Goal: Communication & Community: Share content

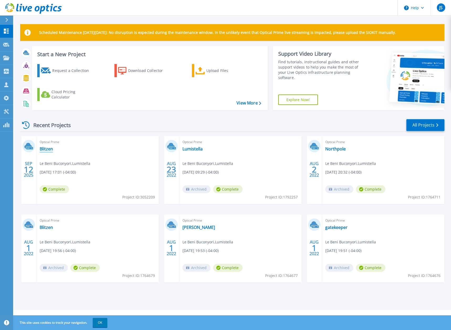
click at [45, 148] on link "Blitzen" at bounding box center [46, 148] width 13 height 5
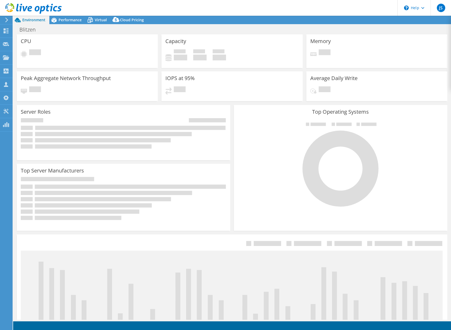
select select "USD"
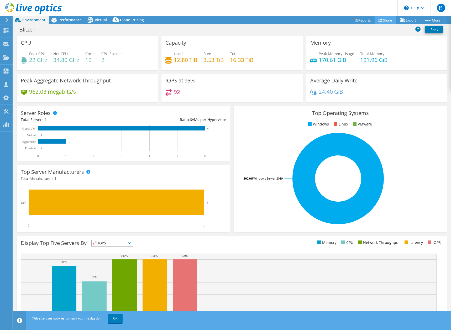
click at [383, 19] on link "Share" at bounding box center [386, 20] width 22 height 8
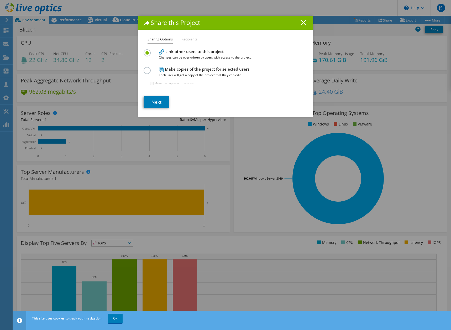
click at [186, 39] on li "Recipients" at bounding box center [190, 39] width 16 height 7
click at [155, 102] on link "Next" at bounding box center [157, 102] width 26 height 12
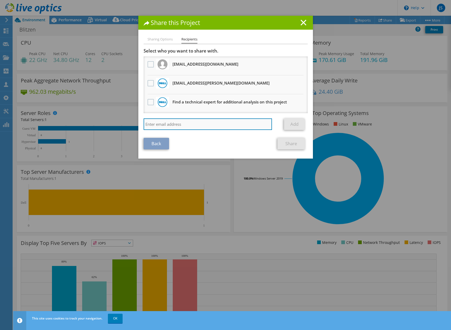
click at [154, 128] on input "search" at bounding box center [208, 124] width 129 height 12
paste input "[PERSON_NAME][EMAIL_ADDRESS][PERSON_NAME][DOMAIN_NAME]"
type input "[PERSON_NAME][EMAIL_ADDRESS][PERSON_NAME][DOMAIN_NAME]"
click at [290, 124] on link "Add" at bounding box center [294, 124] width 21 height 12
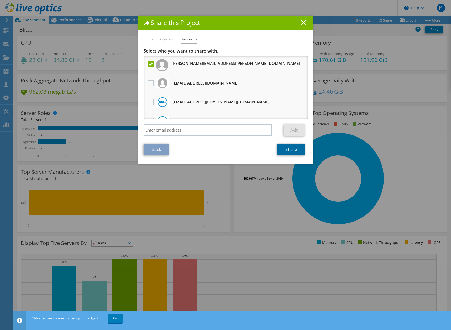
click at [284, 148] on link "Share" at bounding box center [292, 150] width 28 height 12
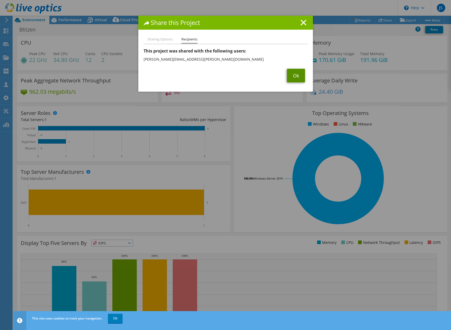
click at [295, 78] on link "Ok" at bounding box center [296, 76] width 18 height 14
